Goal: Browse casually: Explore the website without a specific task or goal

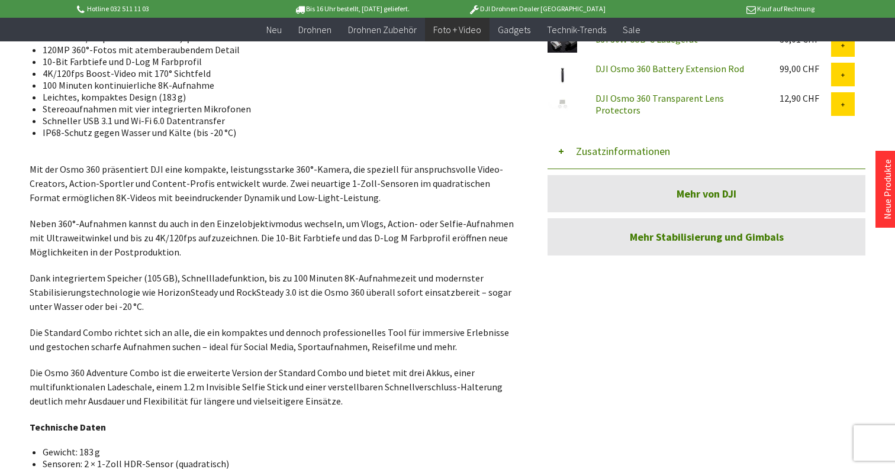
scroll to position [552, 0]
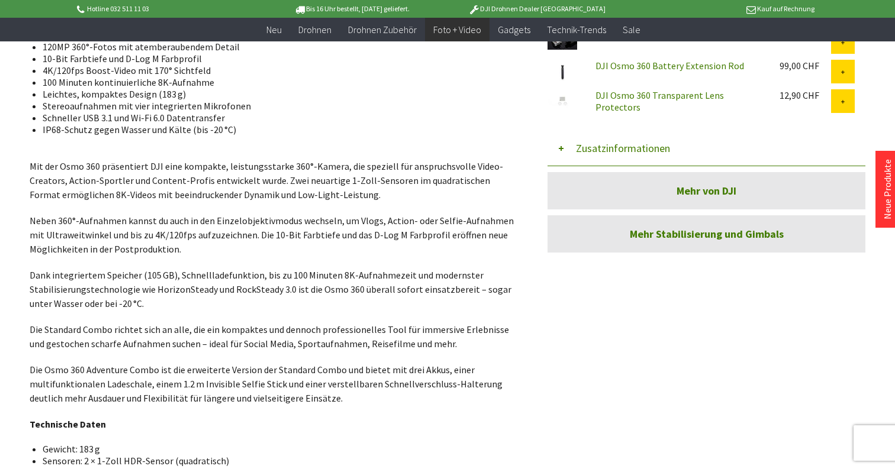
click at [624, 229] on link "Mehr Stabilisierung und Gimbals" at bounding box center [706, 233] width 318 height 37
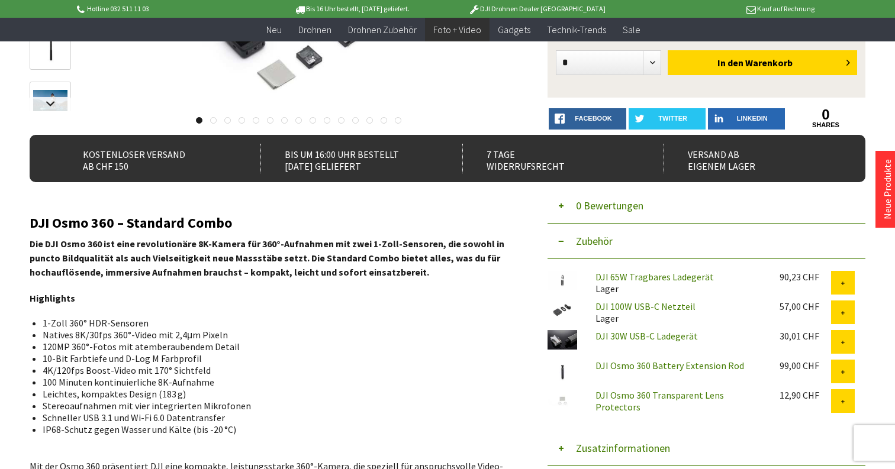
scroll to position [253, 0]
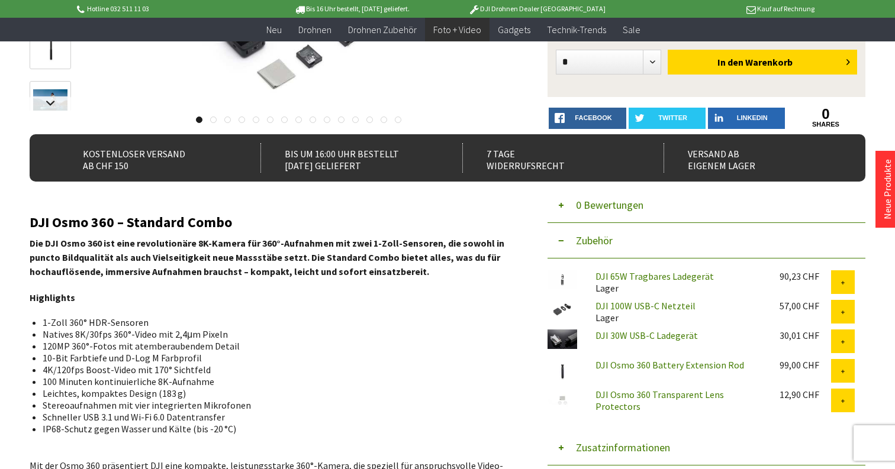
click at [625, 367] on link "DJI Osmo 360 Battery Extension Rod" at bounding box center [669, 365] width 149 height 12
click at [634, 336] on link "DJI 30W USB-C Ladegerät" at bounding box center [646, 336] width 102 height 12
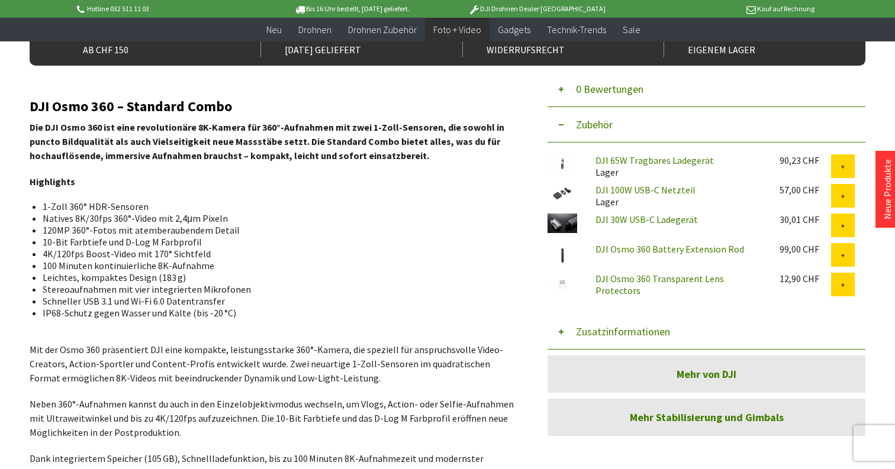
scroll to position [370, 0]
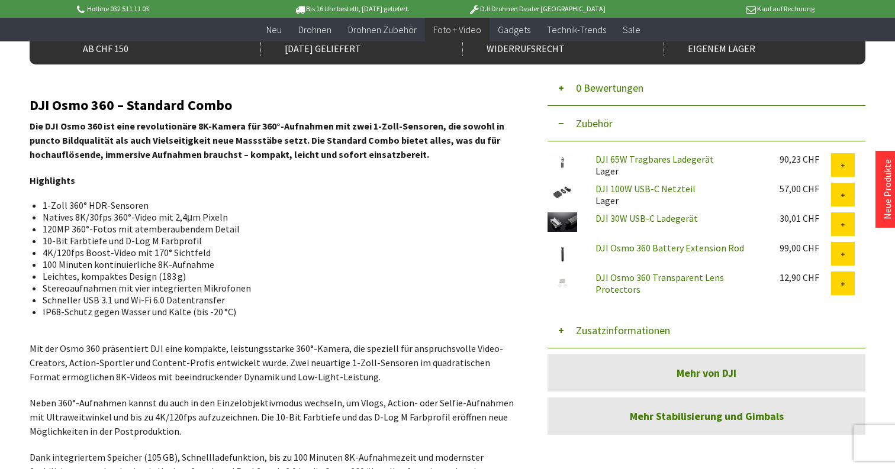
click at [630, 279] on link "DJI Osmo 360 Transparent Lens Protectors" at bounding box center [659, 284] width 128 height 24
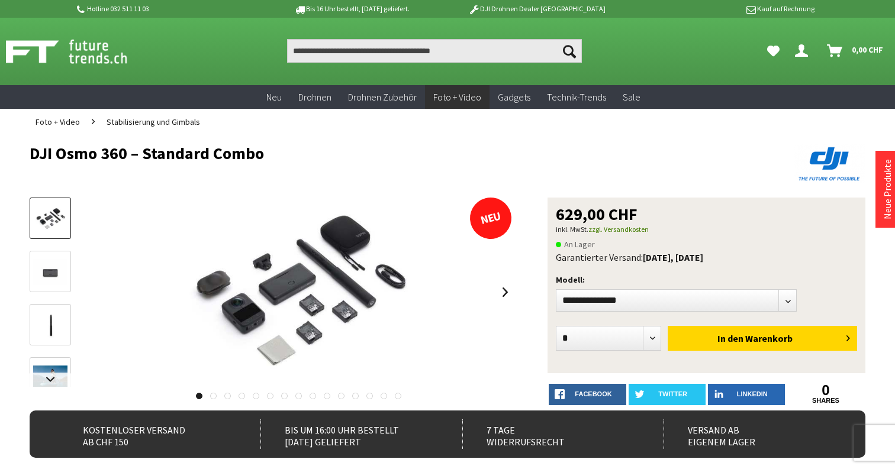
scroll to position [0, 0]
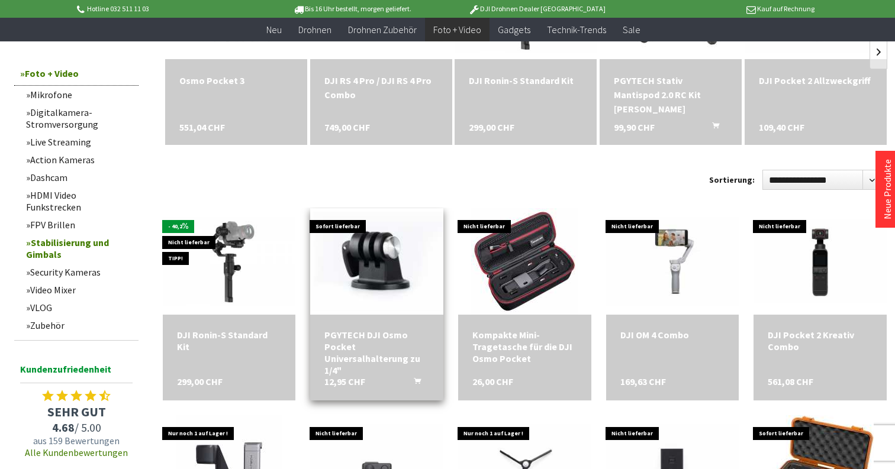
scroll to position [469, 0]
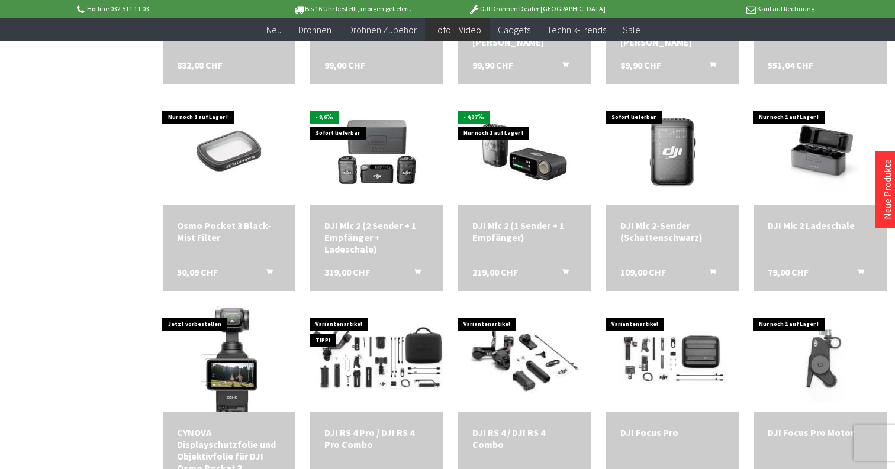
scroll to position [1166, 0]
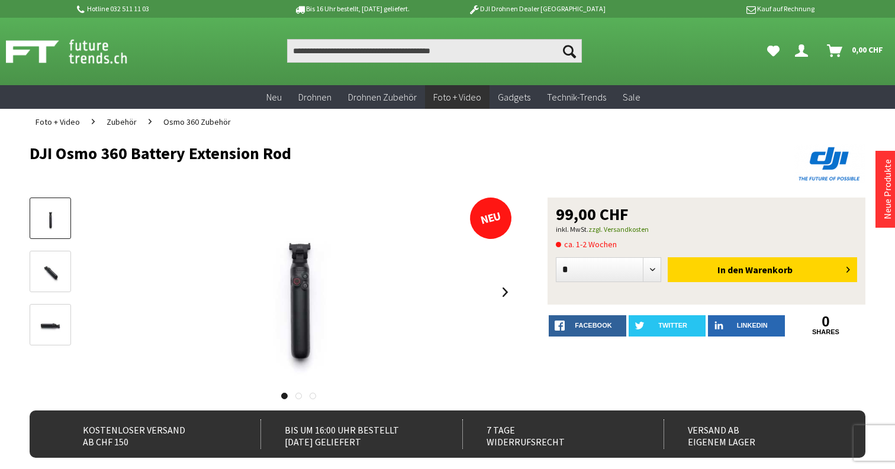
click at [41, 277] on img at bounding box center [50, 272] width 34 height 26
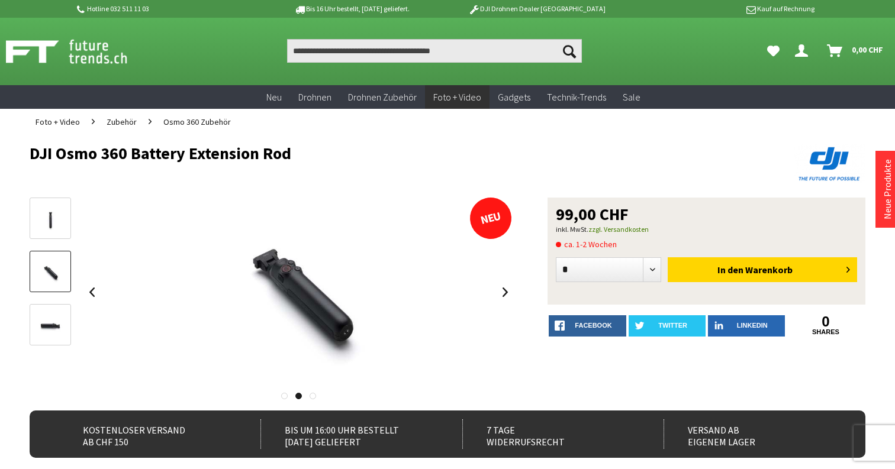
click at [47, 317] on img at bounding box center [50, 325] width 34 height 26
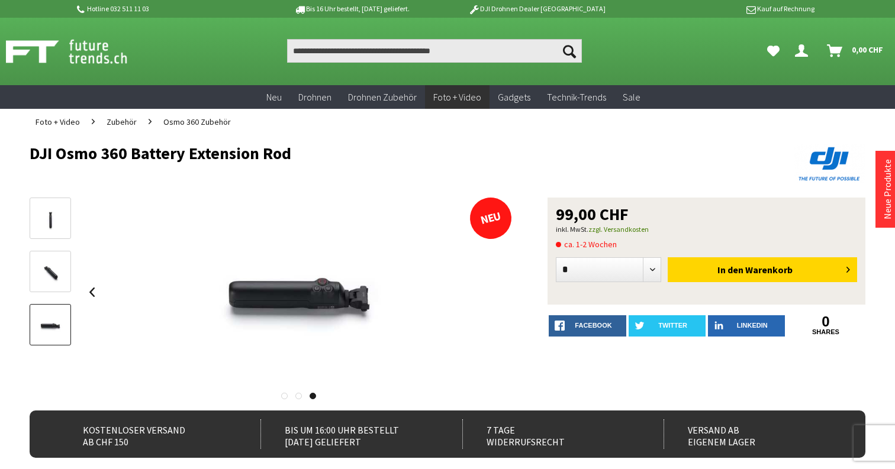
click at [51, 214] on img at bounding box center [50, 219] width 34 height 26
